Goal: Task Accomplishment & Management: Manage account settings

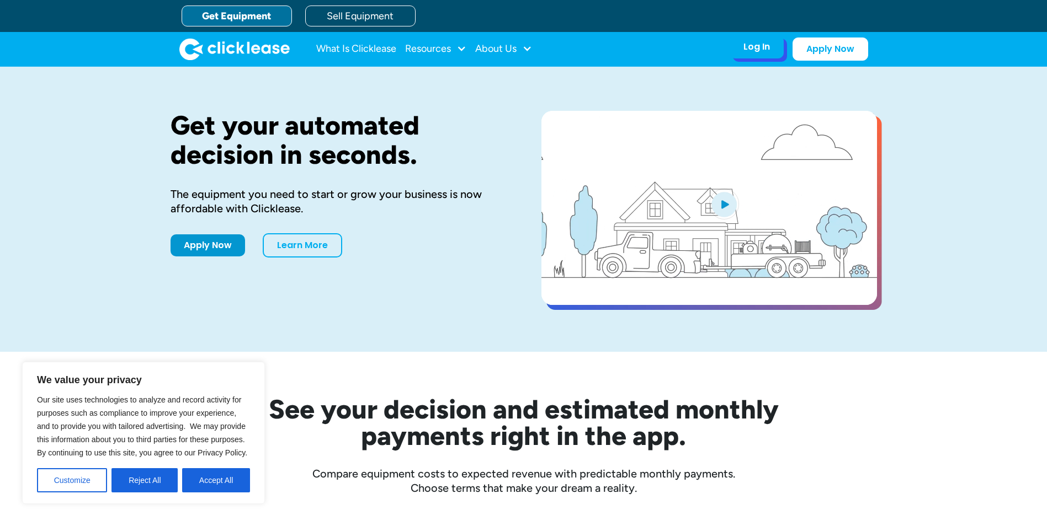
click at [757, 47] on div "Log In" at bounding box center [756, 46] width 26 height 11
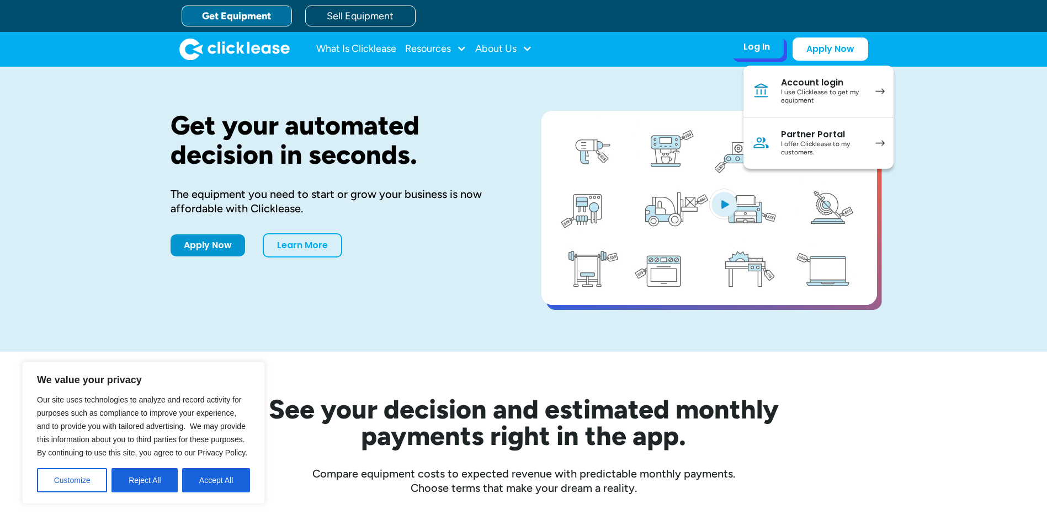
click at [794, 96] on div "I use Clicklease to get my equipment" at bounding box center [822, 96] width 83 height 17
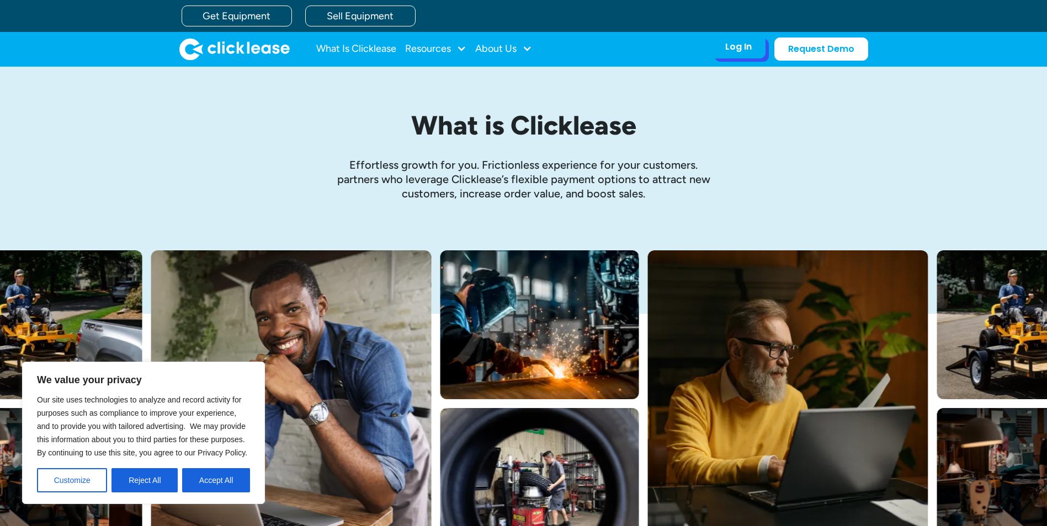
click at [730, 45] on div "Log In" at bounding box center [738, 46] width 26 height 11
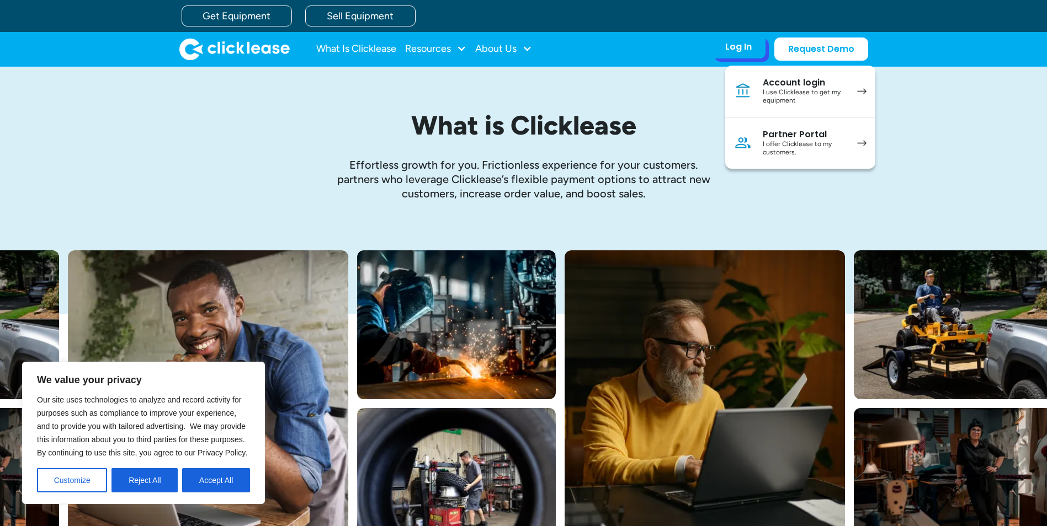
click at [798, 90] on div "I use Clicklease to get my equipment" at bounding box center [803, 96] width 83 height 17
